Goal: Information Seeking & Learning: Learn about a topic

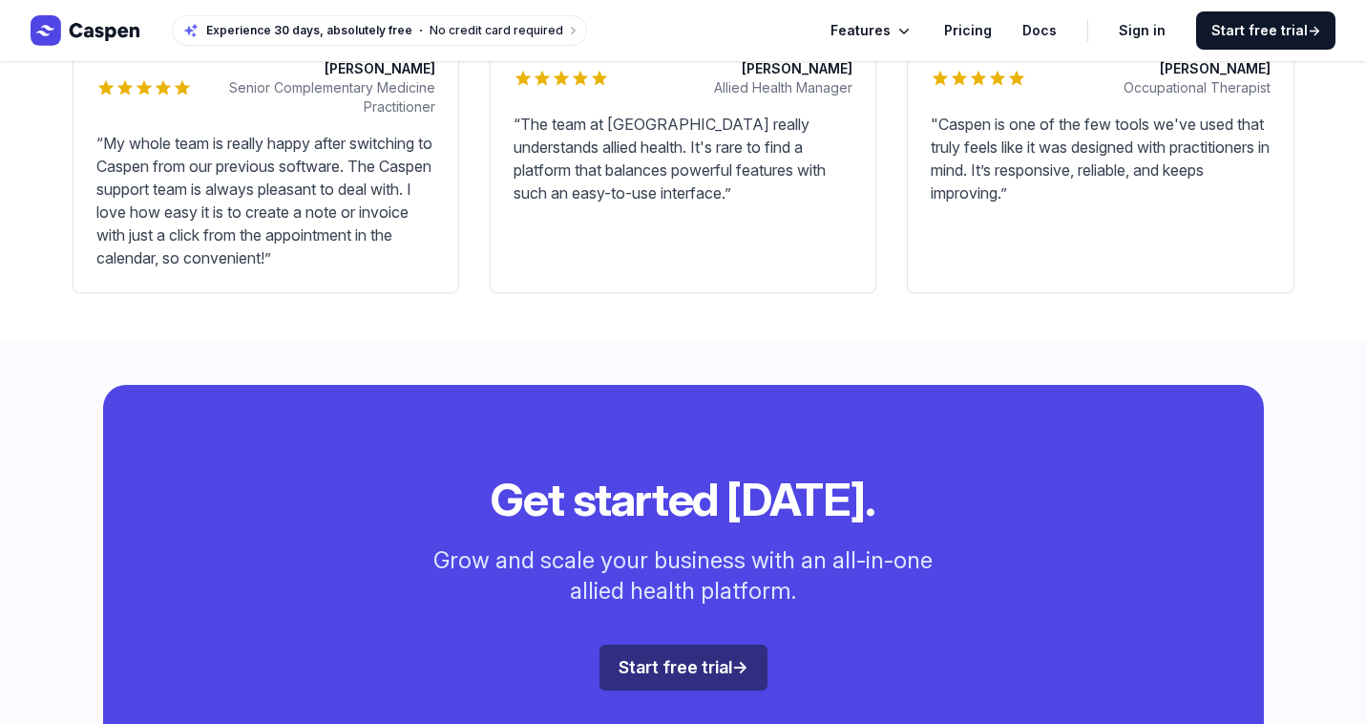
scroll to position [4758, 0]
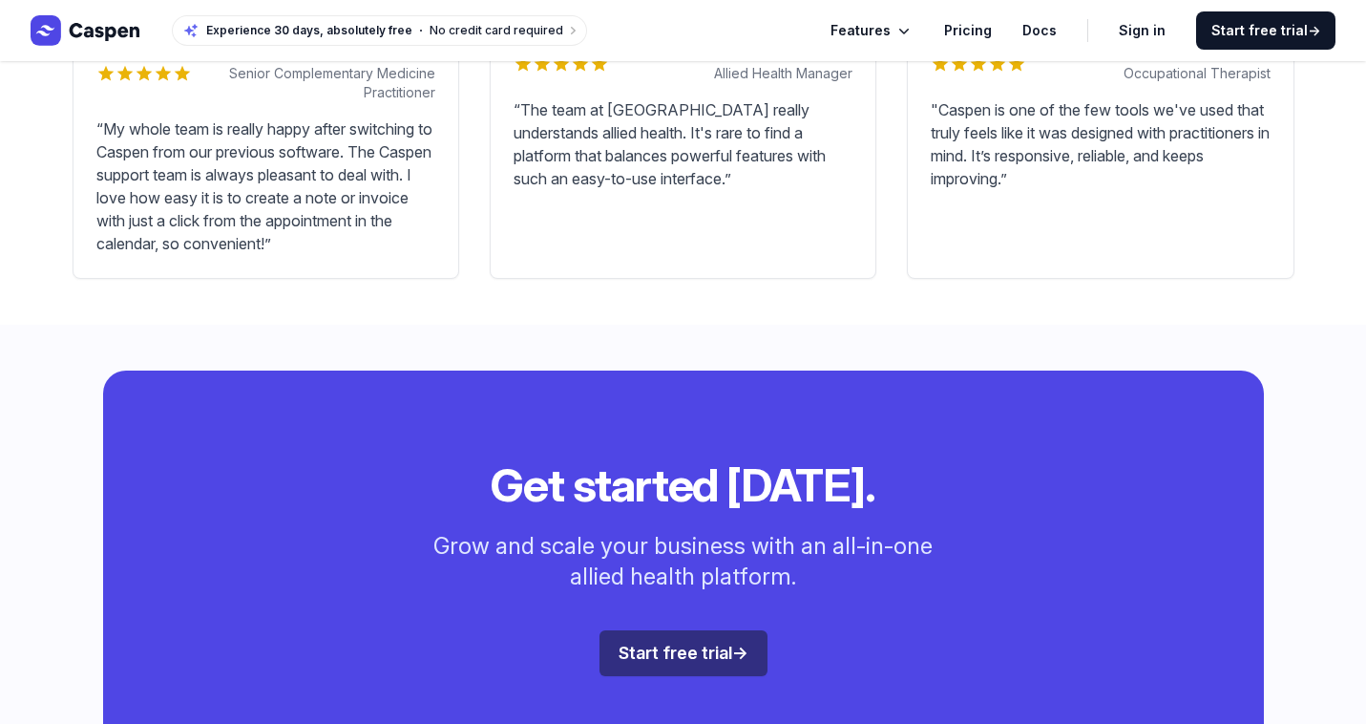
click at [911, 28] on icon "Global" at bounding box center [904, 30] width 19 height 19
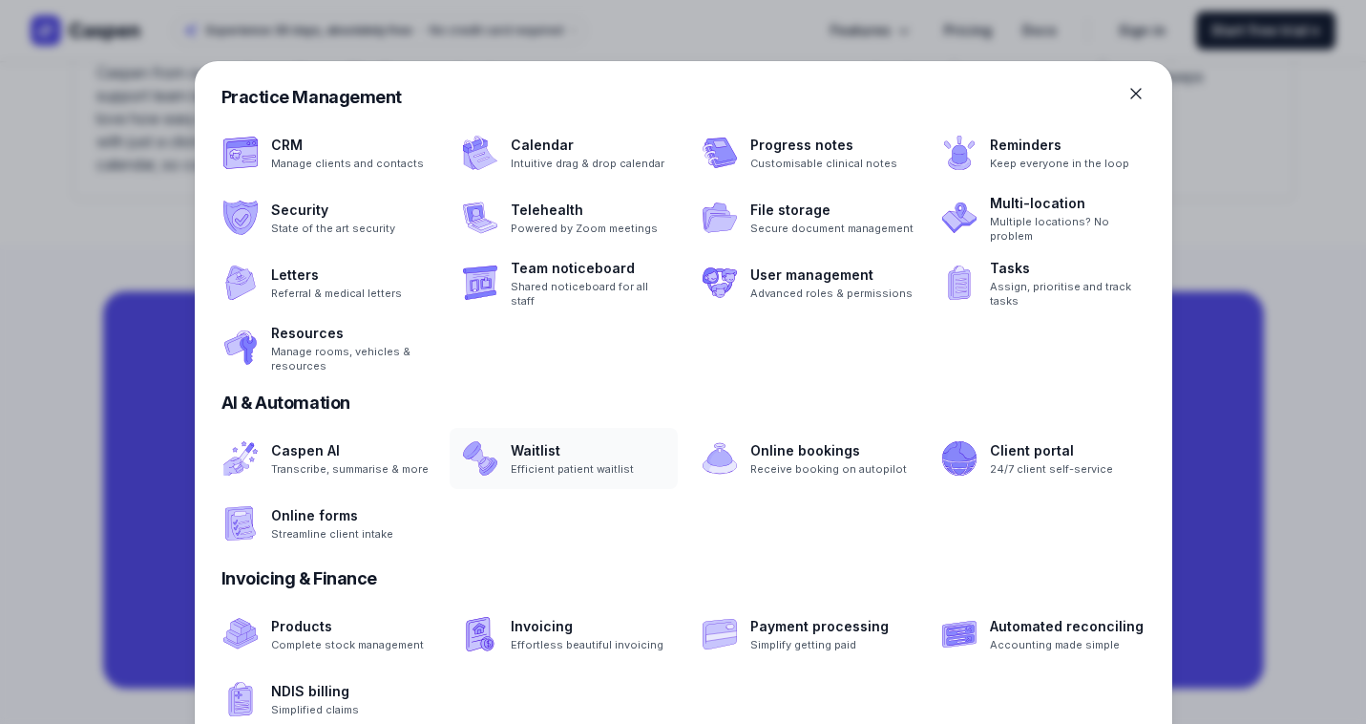
scroll to position [4837, 0]
click at [824, 156] on span at bounding box center [803, 152] width 228 height 61
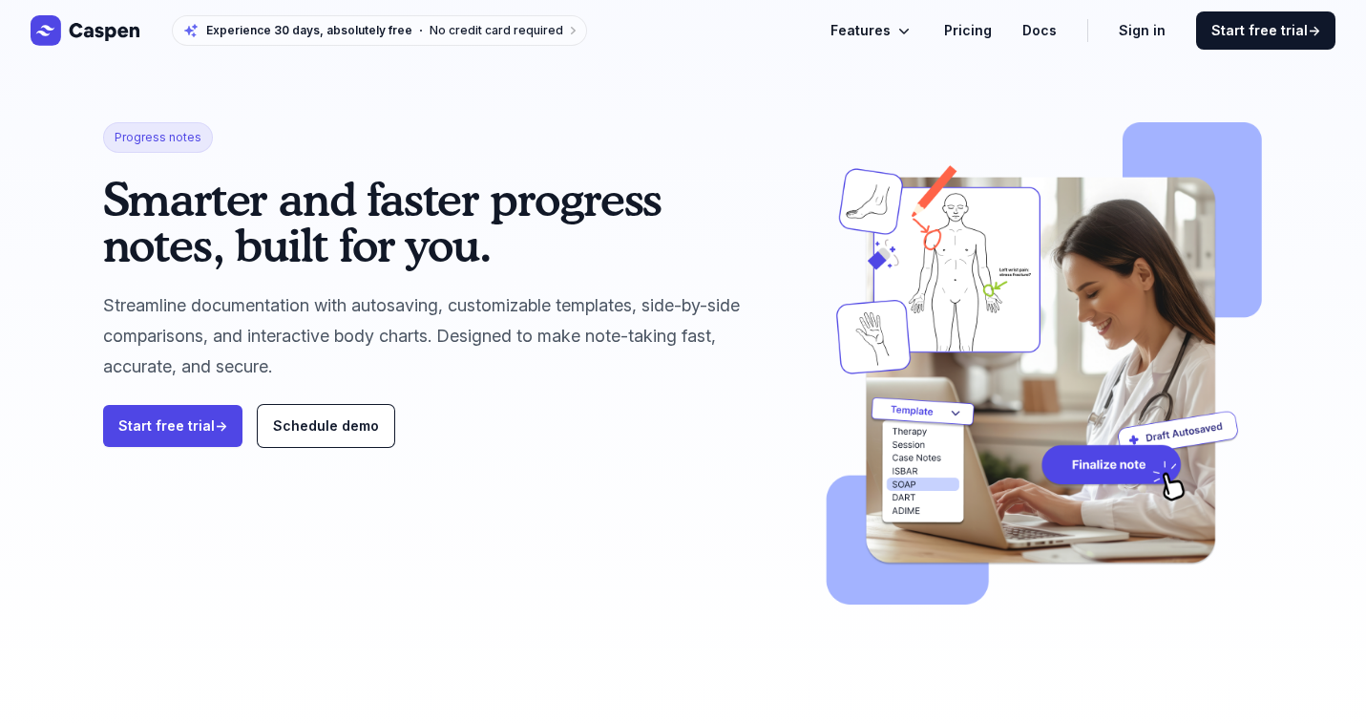
click at [912, 32] on icon "Global" at bounding box center [904, 30] width 19 height 19
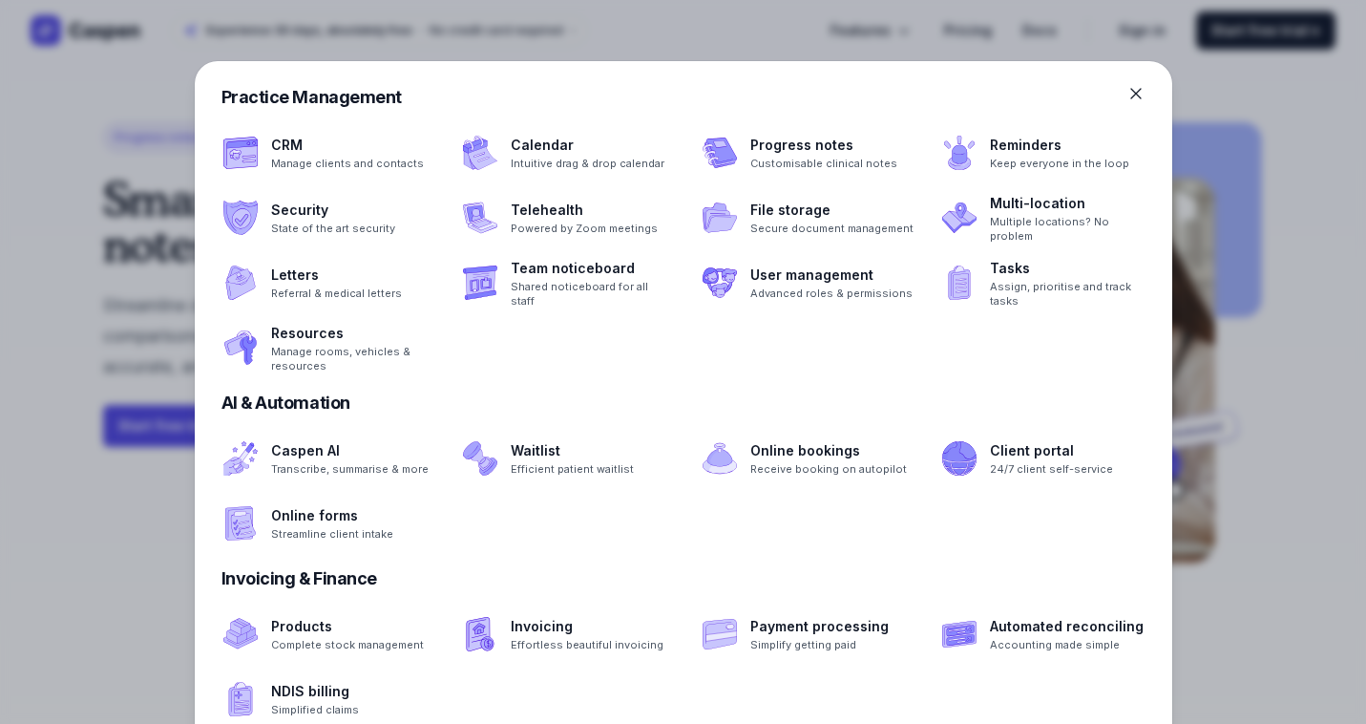
click at [1341, 347] on div at bounding box center [683, 362] width 1366 height 724
